Goal: Task Accomplishment & Management: Use online tool/utility

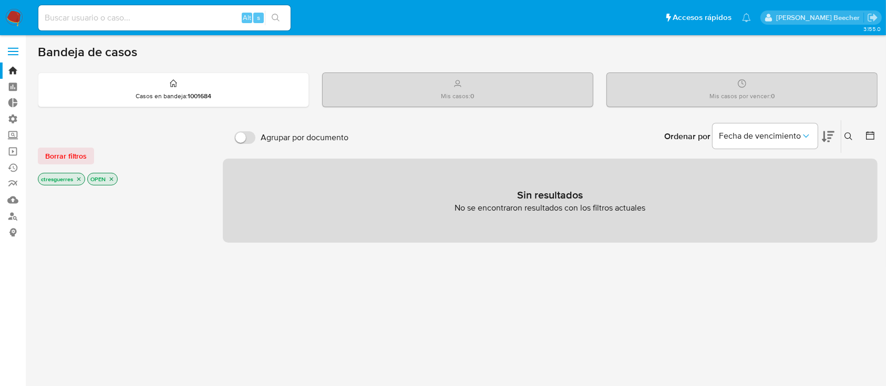
click at [19, 49] on label at bounding box center [13, 51] width 26 height 22
click at [0, 0] on input "checkbox" at bounding box center [0, 0] width 0 height 0
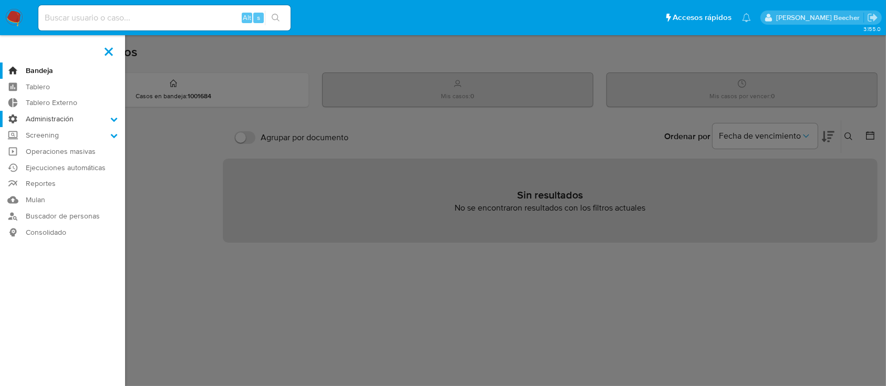
click at [93, 117] on label "Administración" at bounding box center [62, 119] width 125 height 16
click at [0, 0] on input "Administración" at bounding box center [0, 0] width 0 height 0
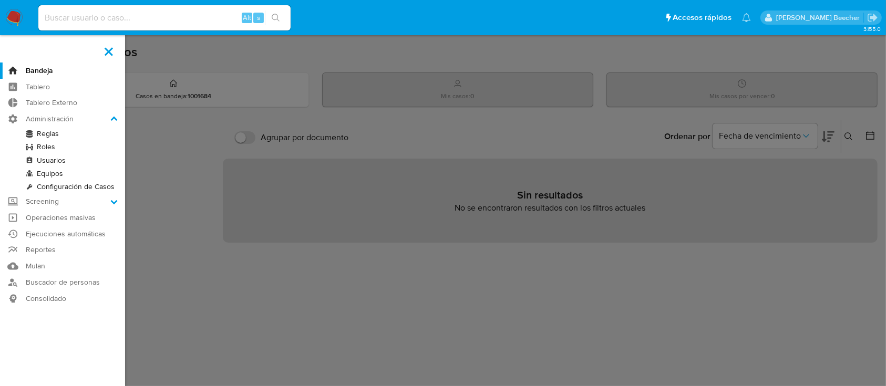
click at [45, 148] on link "Roles" at bounding box center [62, 146] width 125 height 13
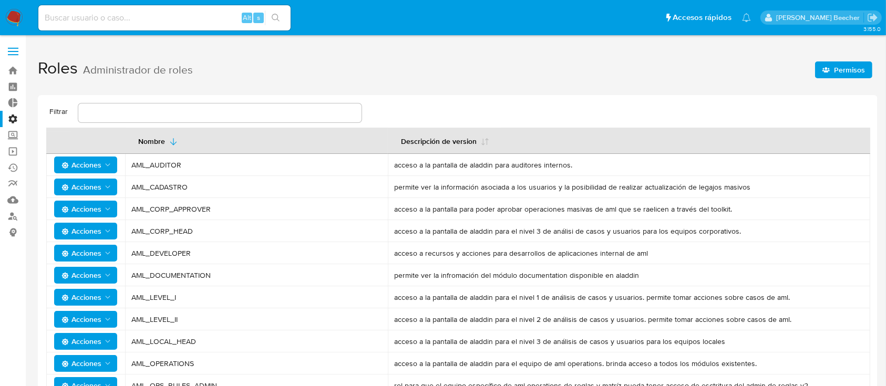
click at [835, 66] on span "Permisos" at bounding box center [849, 70] width 31 height 17
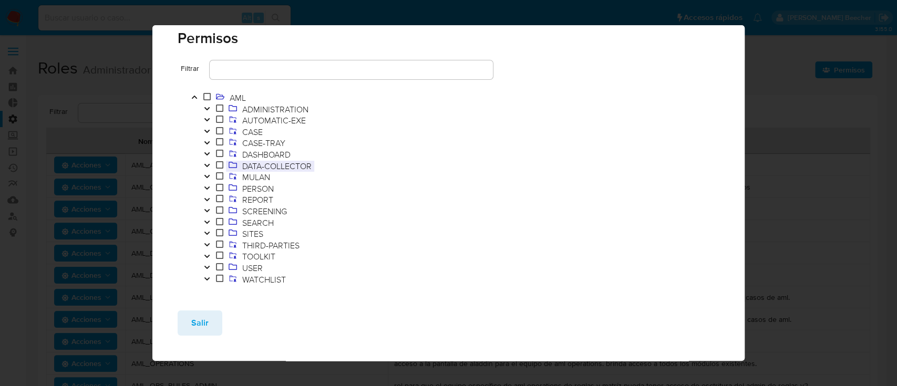
scroll to position [22, 0]
click at [209, 254] on icon "Toggle" at bounding box center [206, 254] width 7 height 6
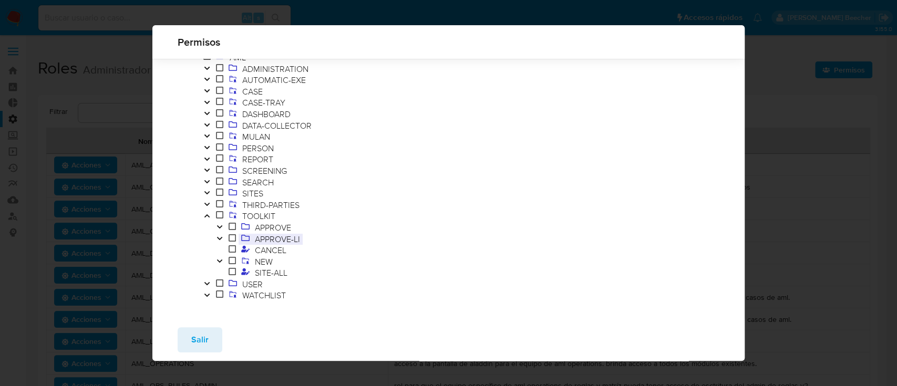
scroll to position [40, 0]
click at [224, 259] on button "Toggle" at bounding box center [219, 261] width 13 height 12
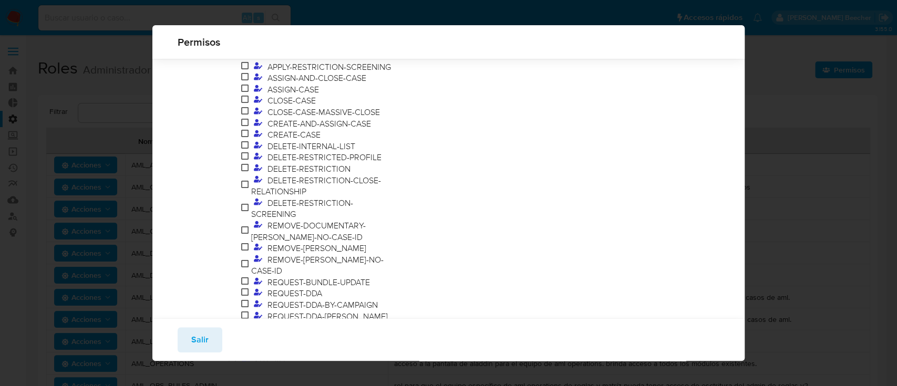
scroll to position [405, 0]
click at [256, 149] on icon at bounding box center [258, 144] width 8 height 8
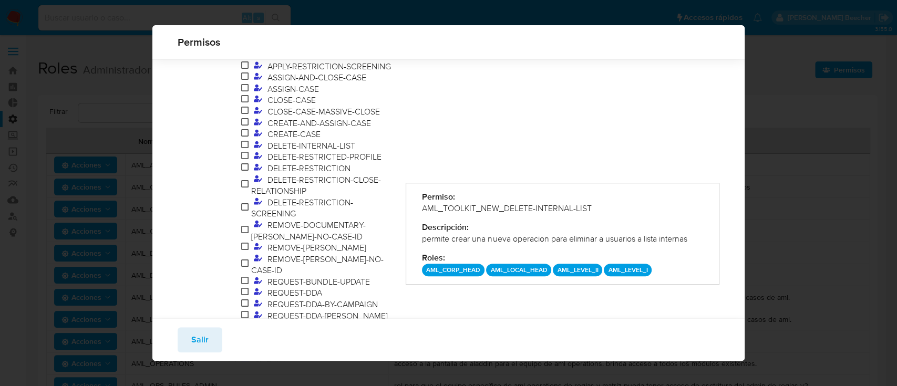
click at [777, 130] on div "Permisos Filtrar AML ADMINISTRATION AUTOMATIC-EXE CASE CASE-TRAY DASHBOARD DATA…" at bounding box center [448, 193] width 897 height 386
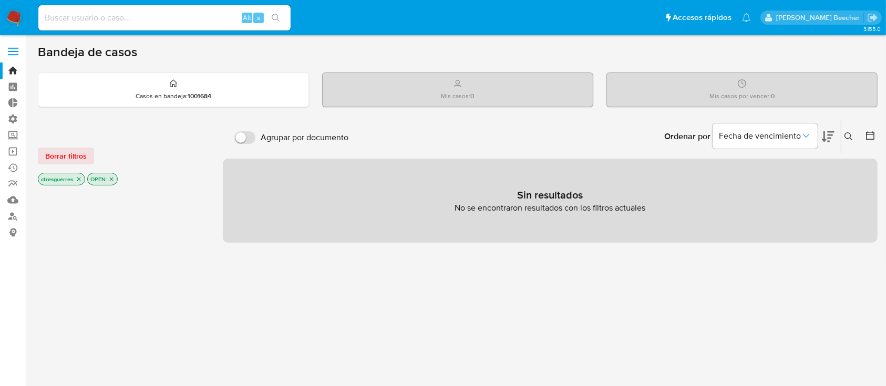
click at [14, 57] on label at bounding box center [13, 51] width 26 height 22
click at [0, 0] on input "checkbox" at bounding box center [0, 0] width 0 height 0
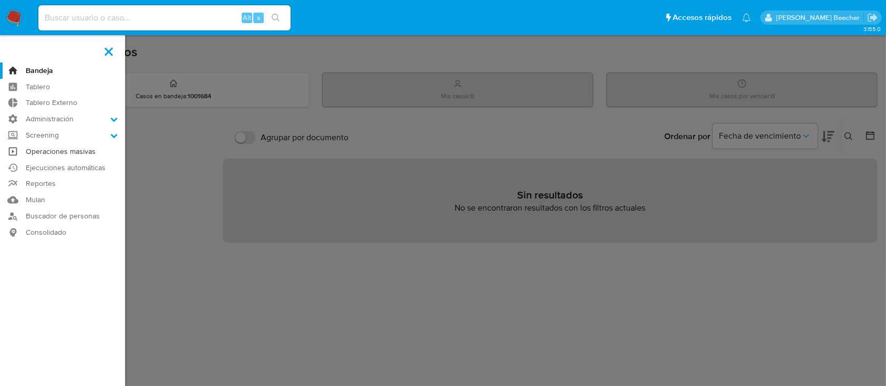
click at [76, 153] on link "Operaciones masivas" at bounding box center [62, 152] width 125 height 16
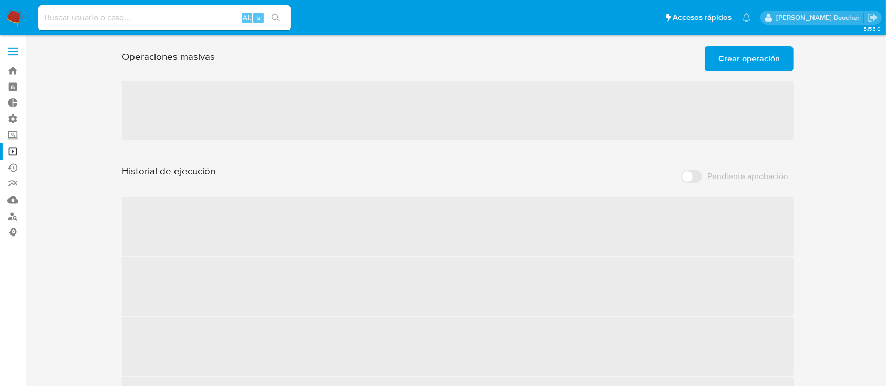
click at [768, 54] on span "Crear operación" at bounding box center [750, 58] width 62 height 23
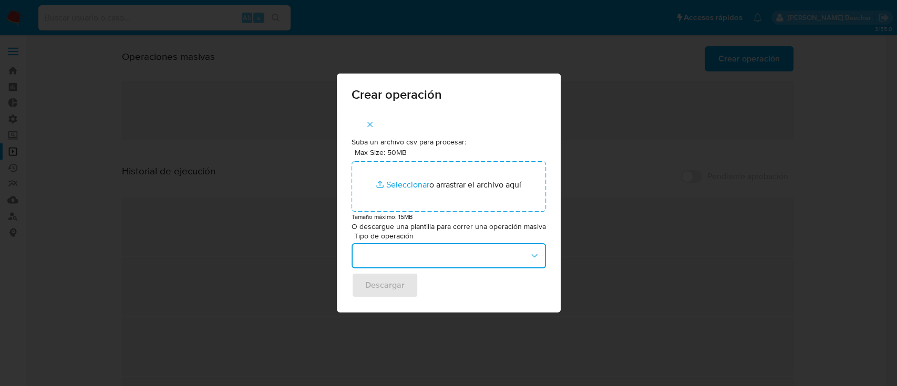
click at [473, 257] on button "button" at bounding box center [449, 255] width 195 height 25
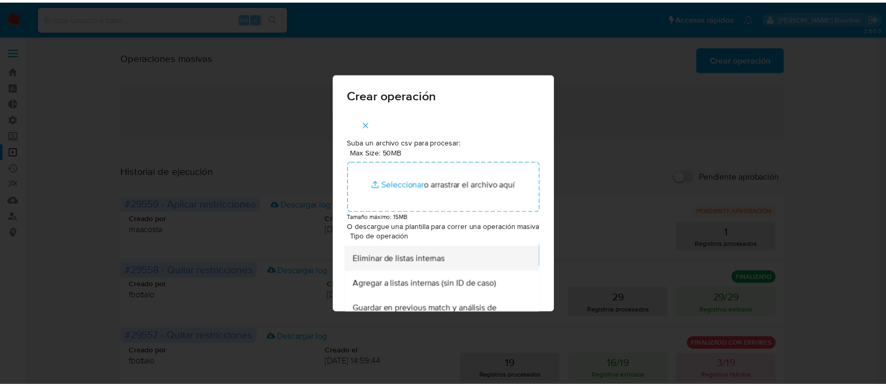
scroll to position [172, 0]
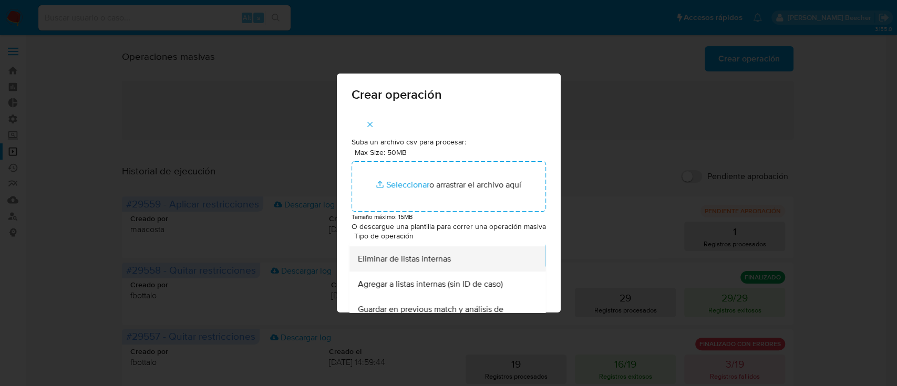
click at [475, 258] on div "Eliminar de listas internas" at bounding box center [444, 259] width 173 height 25
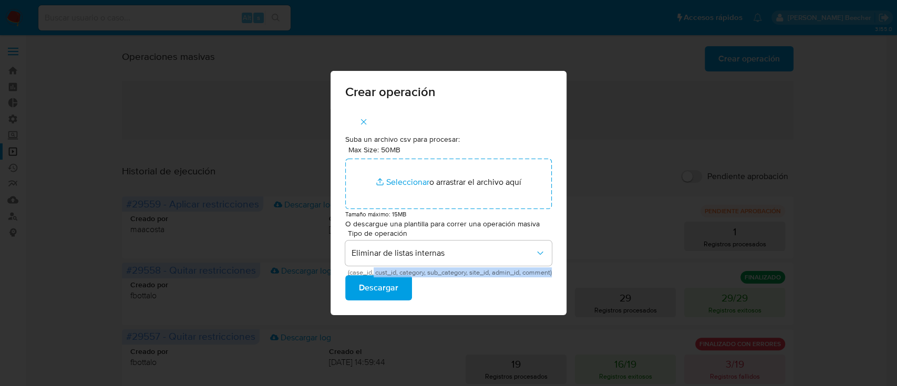
drag, startPoint x: 558, startPoint y: 271, endPoint x: 371, endPoint y: 273, distance: 187.2
click at [371, 273] on div "Suba un archivo csv para procesar: Max Size: 50MB Seleccionar archivos Seleccio…" at bounding box center [449, 212] width 236 height 206
copy span "cust_id, category, sub_category, site_id, admin_id, comment)"
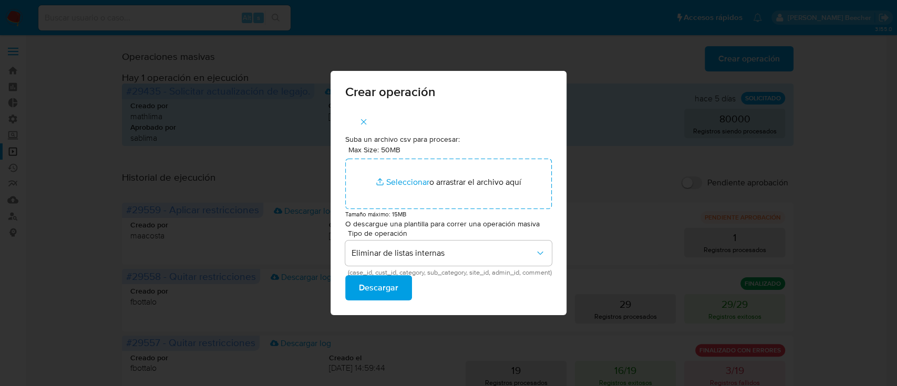
click at [620, 191] on div "Crear operación Suba un archivo csv para procesar: Max Size: 50MB Seleccionar a…" at bounding box center [448, 193] width 897 height 386
click at [359, 120] on icon "button" at bounding box center [363, 121] width 9 height 9
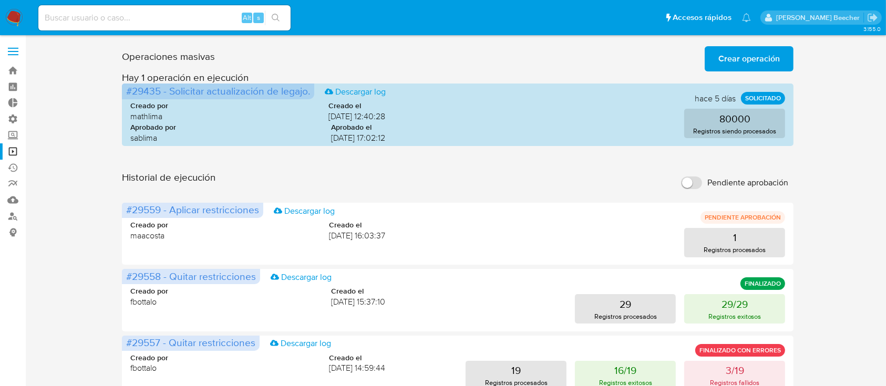
click at [19, 48] on label at bounding box center [13, 51] width 26 height 22
click at [0, 0] on input "checkbox" at bounding box center [0, 0] width 0 height 0
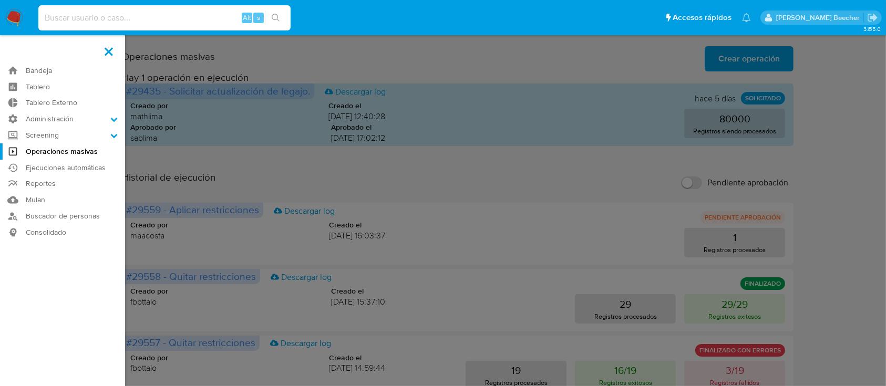
click at [98, 22] on input at bounding box center [164, 18] width 252 height 14
click at [96, 22] on input at bounding box center [164, 18] width 252 height 14
click at [107, 55] on label at bounding box center [109, 51] width 26 height 22
click at [0, 0] on input "checkbox" at bounding box center [0, 0] width 0 height 0
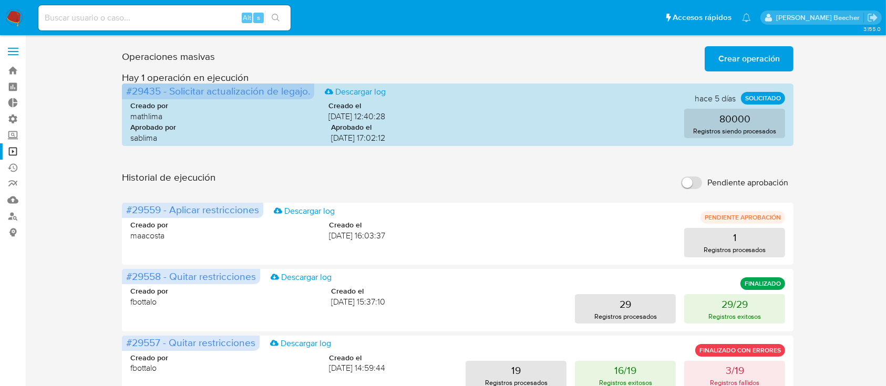
click at [163, 17] on input at bounding box center [164, 18] width 252 height 14
type input "camila_tresguerres@hotmail.com"
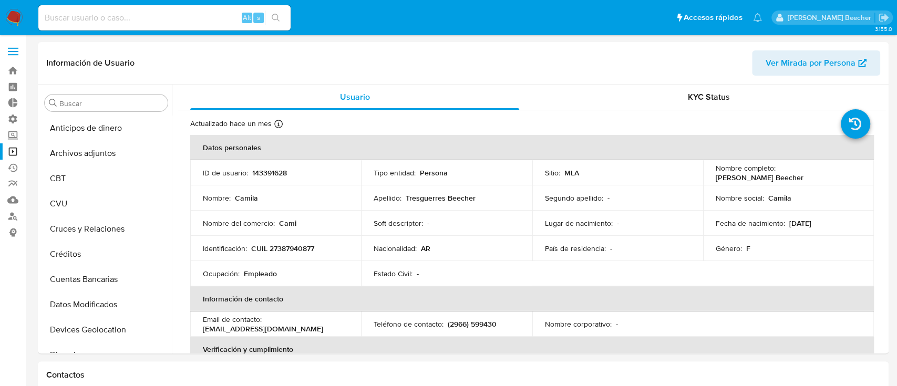
select select "10"
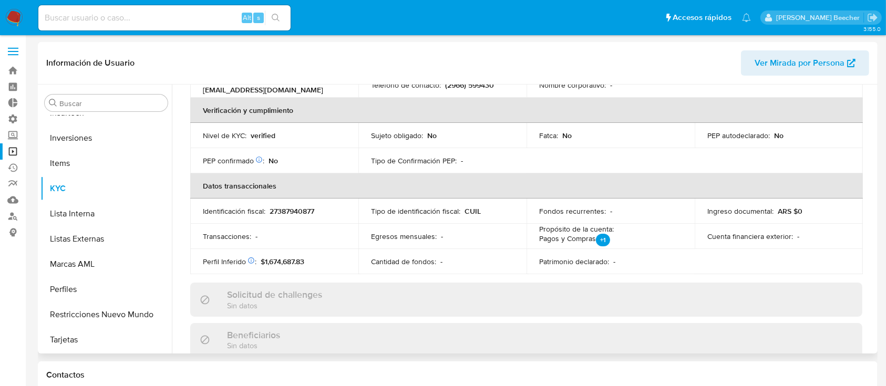
scroll to position [238, 0]
